Goal: Task Accomplishment & Management: Use online tool/utility

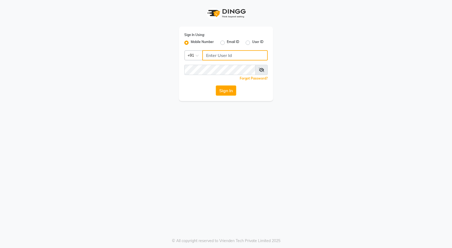
type input "7888049666"
click at [211, 89] on div "Sign In" at bounding box center [225, 91] width 83 height 10
click at [227, 92] on button "Sign In" at bounding box center [226, 91] width 20 height 10
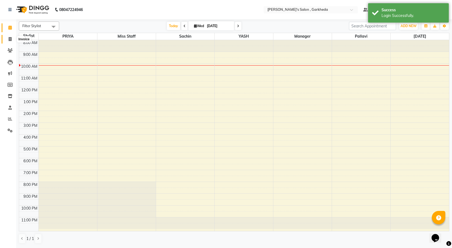
click at [9, 38] on icon at bounding box center [10, 39] width 3 height 4
select select "7062"
select select "service"
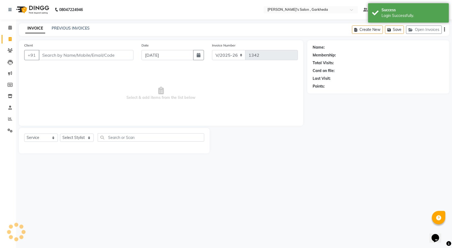
select select "72802"
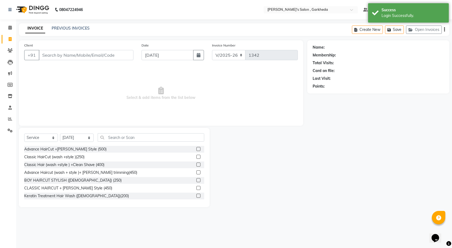
click at [103, 54] on input "Client" at bounding box center [86, 55] width 95 height 10
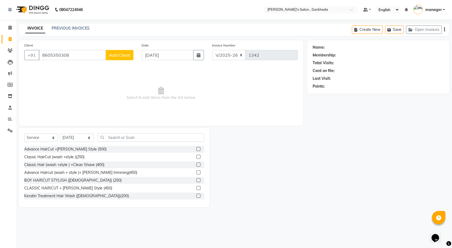
type input "8605350308"
click at [121, 53] on span "Add Client" at bounding box center [119, 54] width 21 height 5
select select "22"
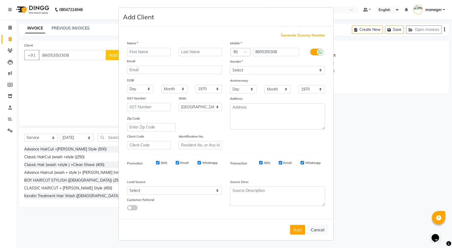
click at [162, 52] on input "text" at bounding box center [149, 52] width 44 height 8
type input "[PERSON_NAME] 04"
click at [320, 72] on select "Select [DEMOGRAPHIC_DATA] [DEMOGRAPHIC_DATA] Other Prefer Not To Say" at bounding box center [277, 70] width 95 height 8
select select "[DEMOGRAPHIC_DATA]"
click at [230, 66] on select "Select [DEMOGRAPHIC_DATA] [DEMOGRAPHIC_DATA] Other Prefer Not To Say" at bounding box center [277, 70] width 95 height 8
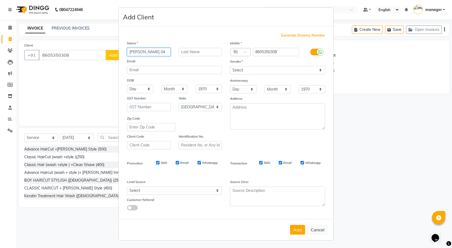
click at [144, 52] on input "[PERSON_NAME] 04" at bounding box center [149, 52] width 44 height 8
type input "[PERSON_NAME] 04"
click at [166, 57] on div "Name [PERSON_NAME] 04 Email DOB Day 01 02 03 04 05 06 07 08 09 10 11 12 13 14 1…" at bounding box center [174, 94] width 103 height 109
click at [256, 70] on select "Select [DEMOGRAPHIC_DATA] [DEMOGRAPHIC_DATA] Other Prefer Not To Say" at bounding box center [277, 70] width 95 height 8
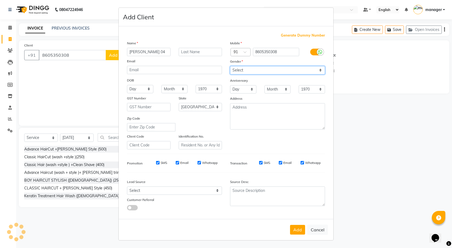
click at [230, 66] on select "Select [DEMOGRAPHIC_DATA] [DEMOGRAPHIC_DATA] Other Prefer Not To Say" at bounding box center [277, 70] width 95 height 8
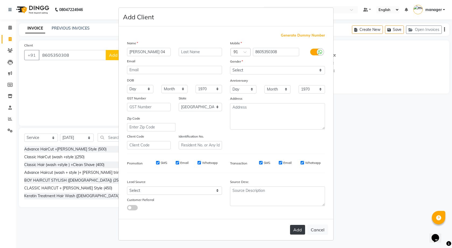
click at [302, 227] on button "Add" at bounding box center [297, 230] width 15 height 10
select select
select select "null"
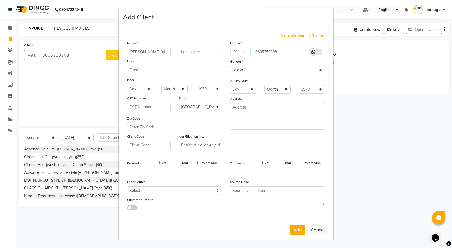
select select
checkbox input "false"
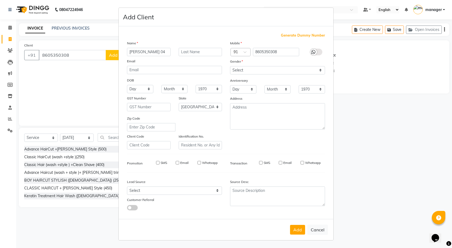
checkbox input "false"
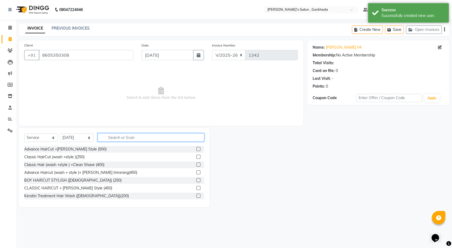
click at [146, 137] on input "text" at bounding box center [151, 138] width 107 height 8
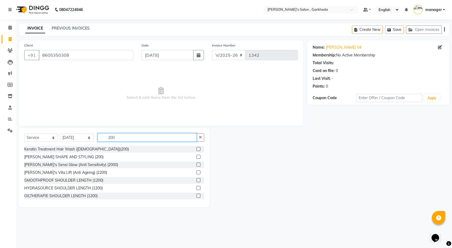
type input "200"
click at [197, 156] on label at bounding box center [199, 157] width 4 height 4
click at [197, 156] on input "checkbox" at bounding box center [198, 157] width 3 height 3
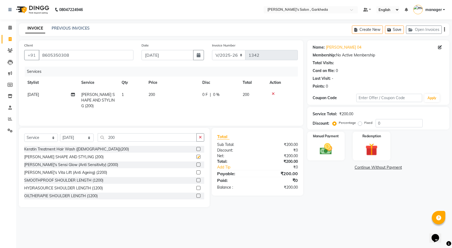
checkbox input "false"
click at [328, 150] on img at bounding box center [326, 149] width 21 height 15
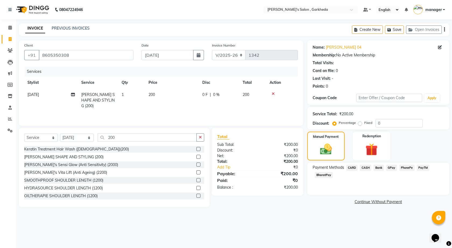
click at [406, 165] on div "Payment Methods CARD CASH Bank GPay PhonePe PayTM BharatPay" at bounding box center [378, 179] width 142 height 32
click at [407, 169] on span "PhonePe" at bounding box center [406, 168] width 15 height 6
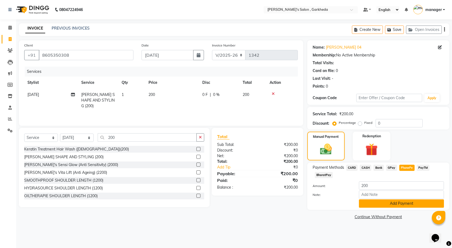
click at [402, 204] on button "Add Payment" at bounding box center [401, 204] width 85 height 8
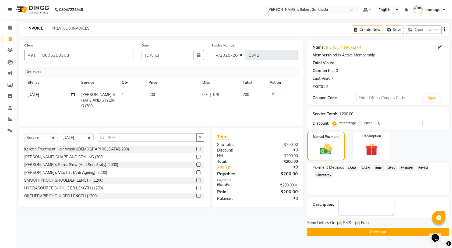
click at [398, 234] on button "Checkout" at bounding box center [378, 232] width 142 height 8
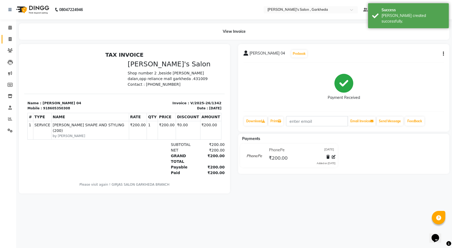
click at [9, 35] on link "Invoice" at bounding box center [8, 39] width 13 height 9
select select "service"
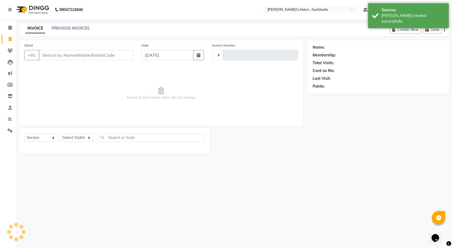
type input "1343"
select select "7062"
select select "72802"
